Goal: Task Accomplishment & Management: Manage account settings

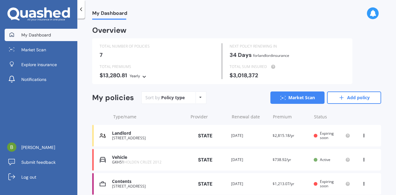
click at [133, 138] on div "22 Colebrook Drive, Rolleston 7614" at bounding box center [148, 138] width 73 height 4
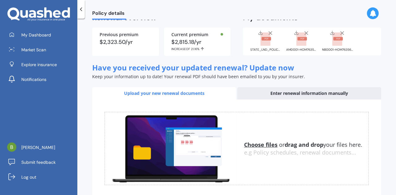
scroll to position [54, 0]
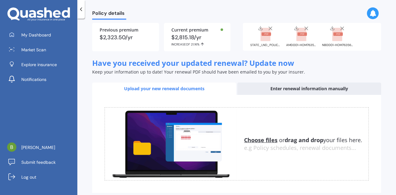
click at [254, 144] on u "Choose files" at bounding box center [260, 139] width 33 height 7
click at [256, 143] on u "Choose files" at bounding box center [260, 139] width 33 height 7
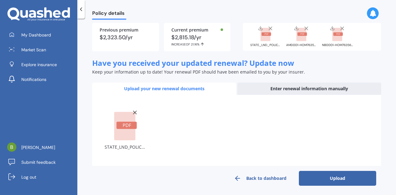
click at [328, 183] on button "Upload" at bounding box center [337, 178] width 77 height 15
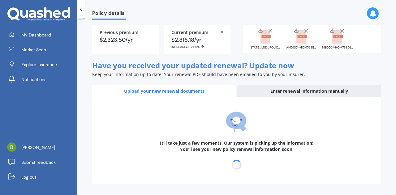
select select "24"
select select "09"
select select "2026"
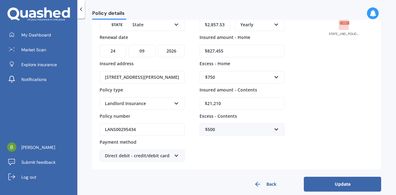
scroll to position [69, 0]
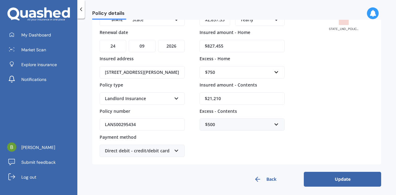
click at [347, 176] on button "Update" at bounding box center [342, 179] width 77 height 15
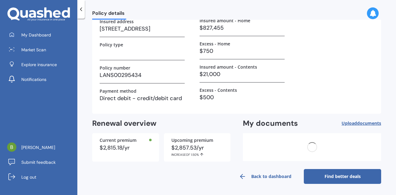
scroll to position [0, 0]
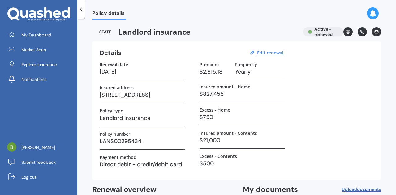
click at [80, 11] on icon at bounding box center [81, 9] width 6 height 6
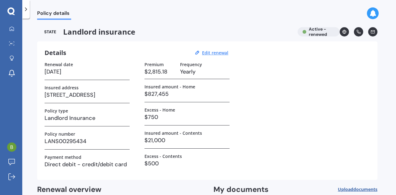
click at [24, 11] on icon at bounding box center [26, 9] width 6 height 6
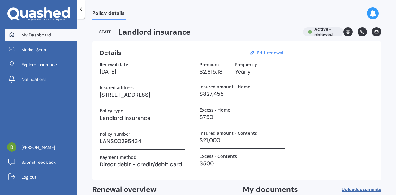
click at [48, 36] on span "My Dashboard" at bounding box center [36, 35] width 30 height 6
